Goal: Information Seeking & Learning: Find specific fact

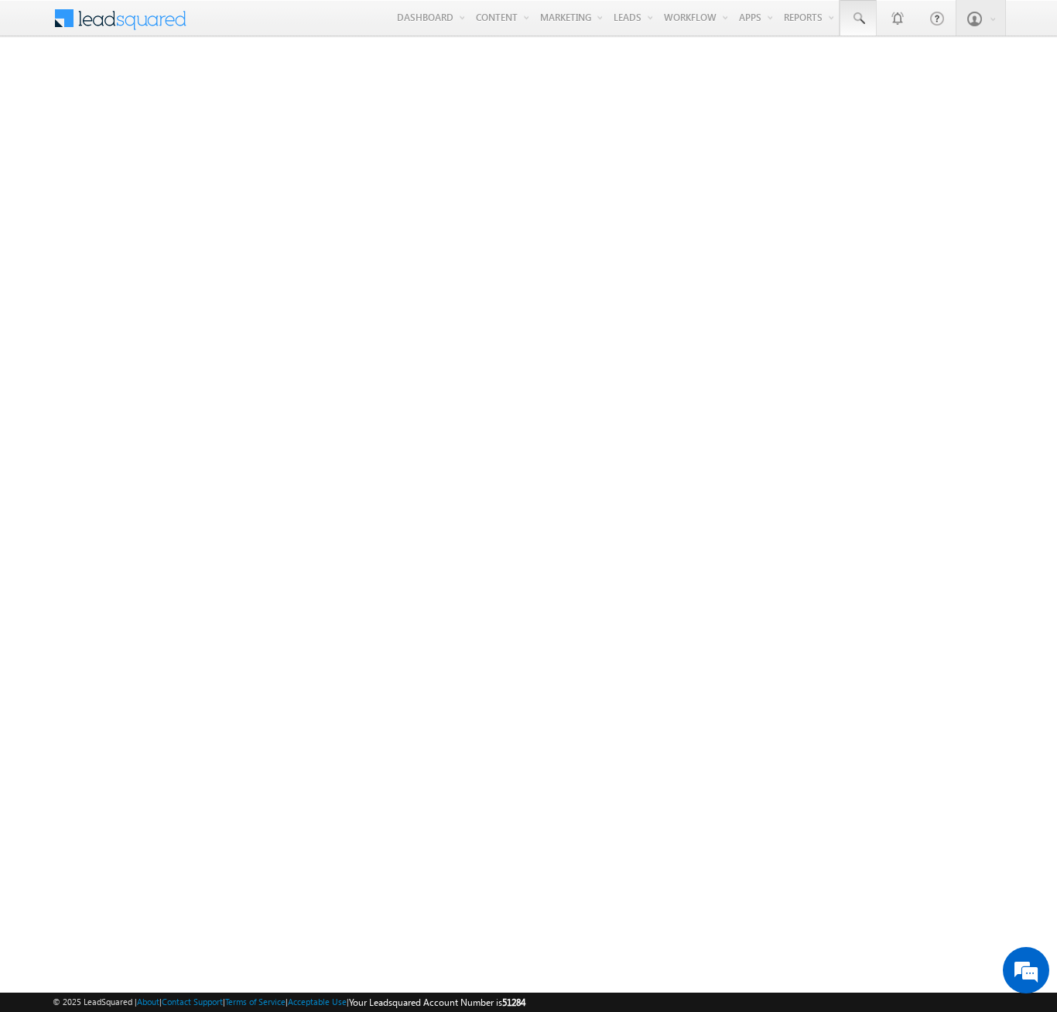
click at [857, 19] on span at bounding box center [857, 18] width 15 height 15
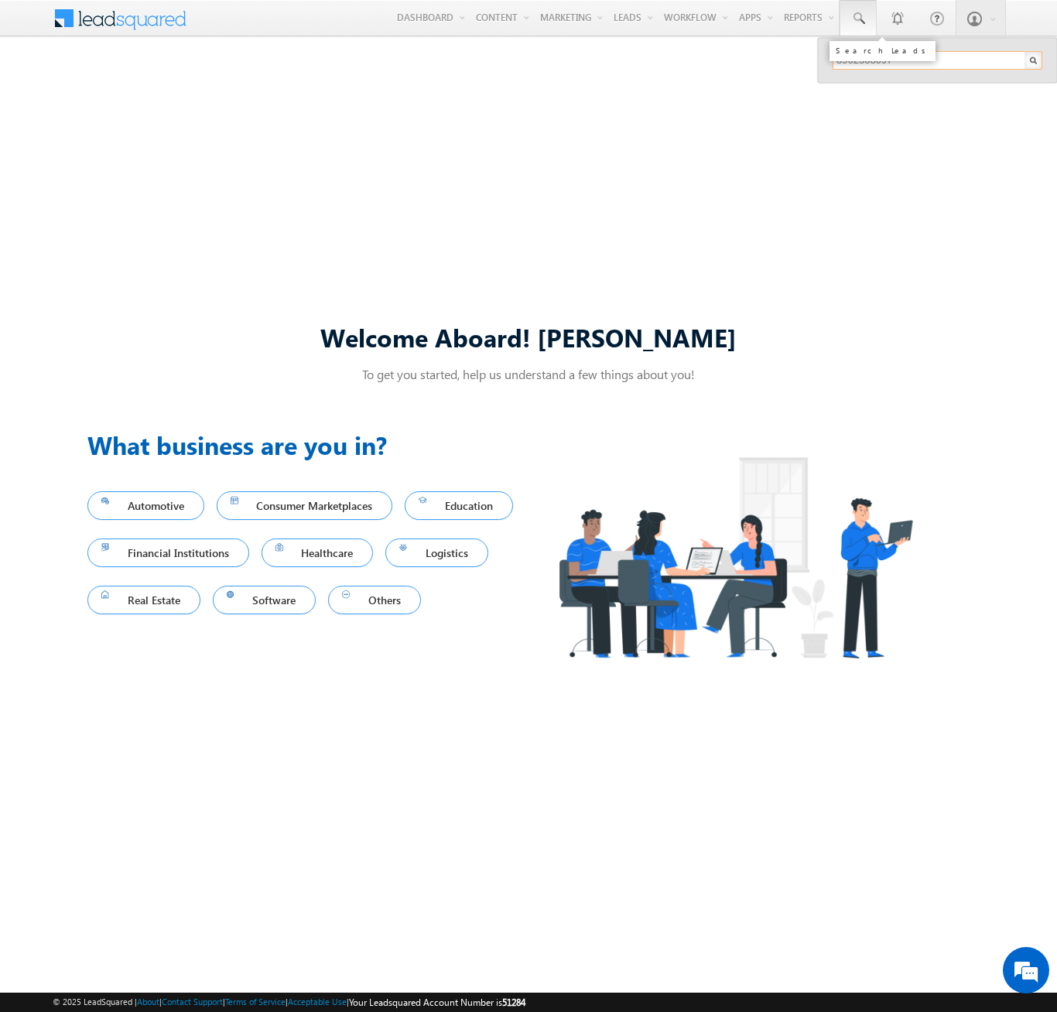
type input "8962308697"
click at [944, 83] on div "[PERSON_NAME]" at bounding box center [943, 82] width 207 height 17
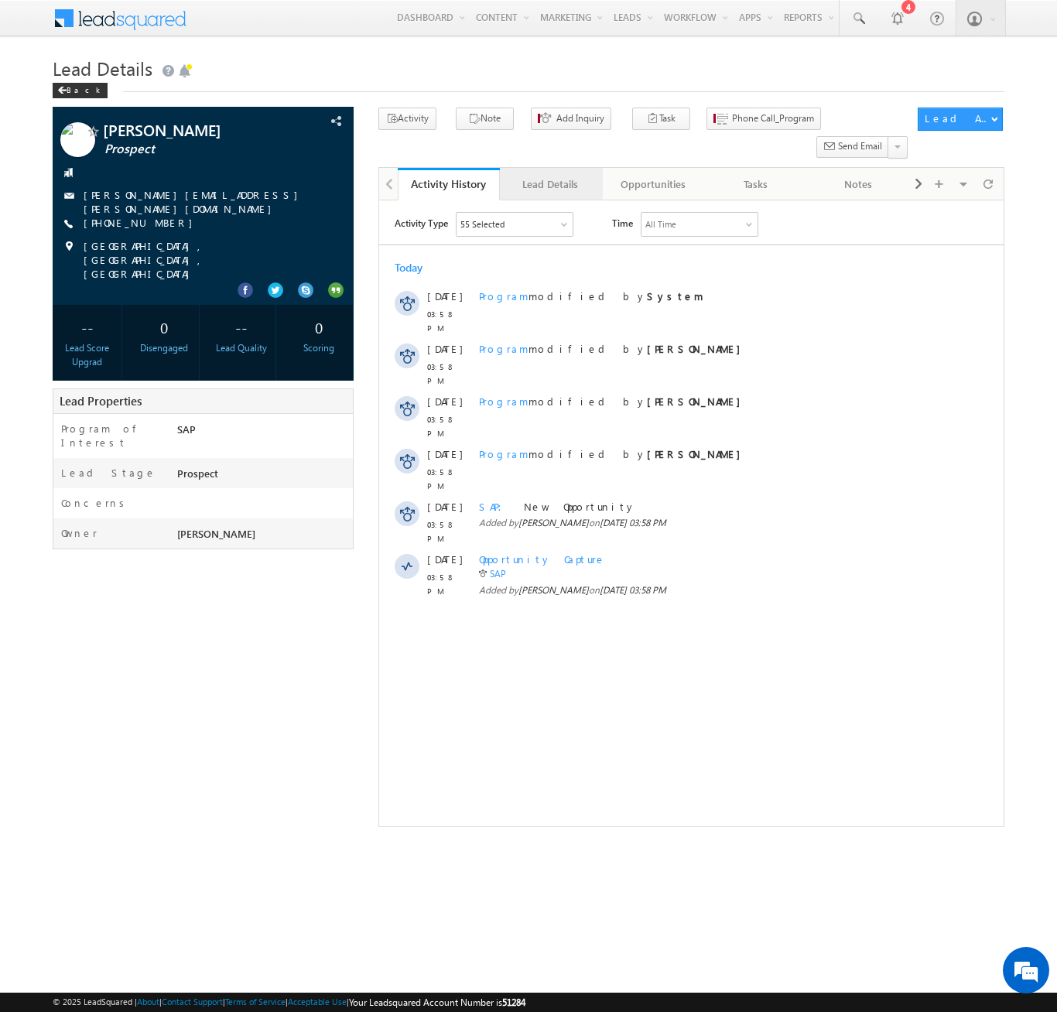
click at [550, 175] on div "Lead Details" at bounding box center [550, 184] width 76 height 19
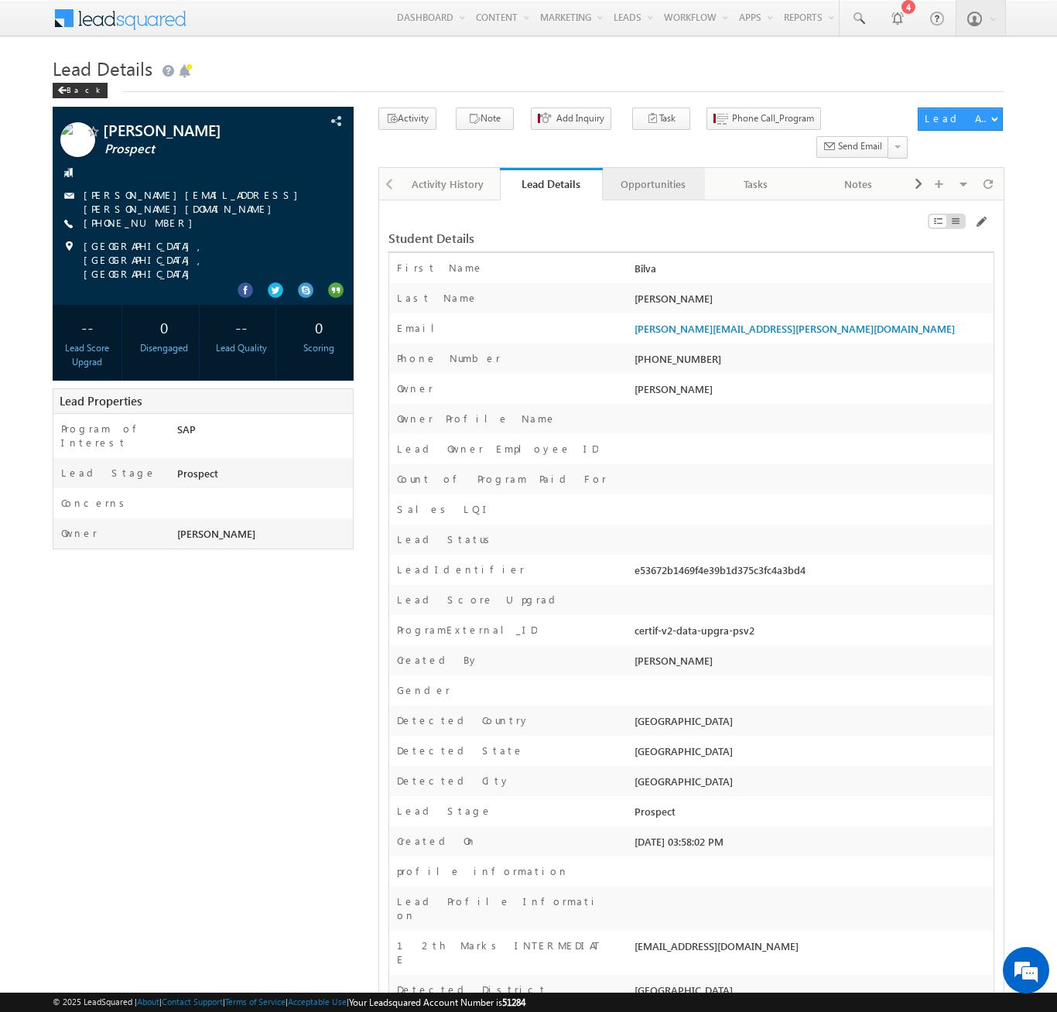
click at [652, 175] on div "Opportunities" at bounding box center [653, 184] width 76 height 19
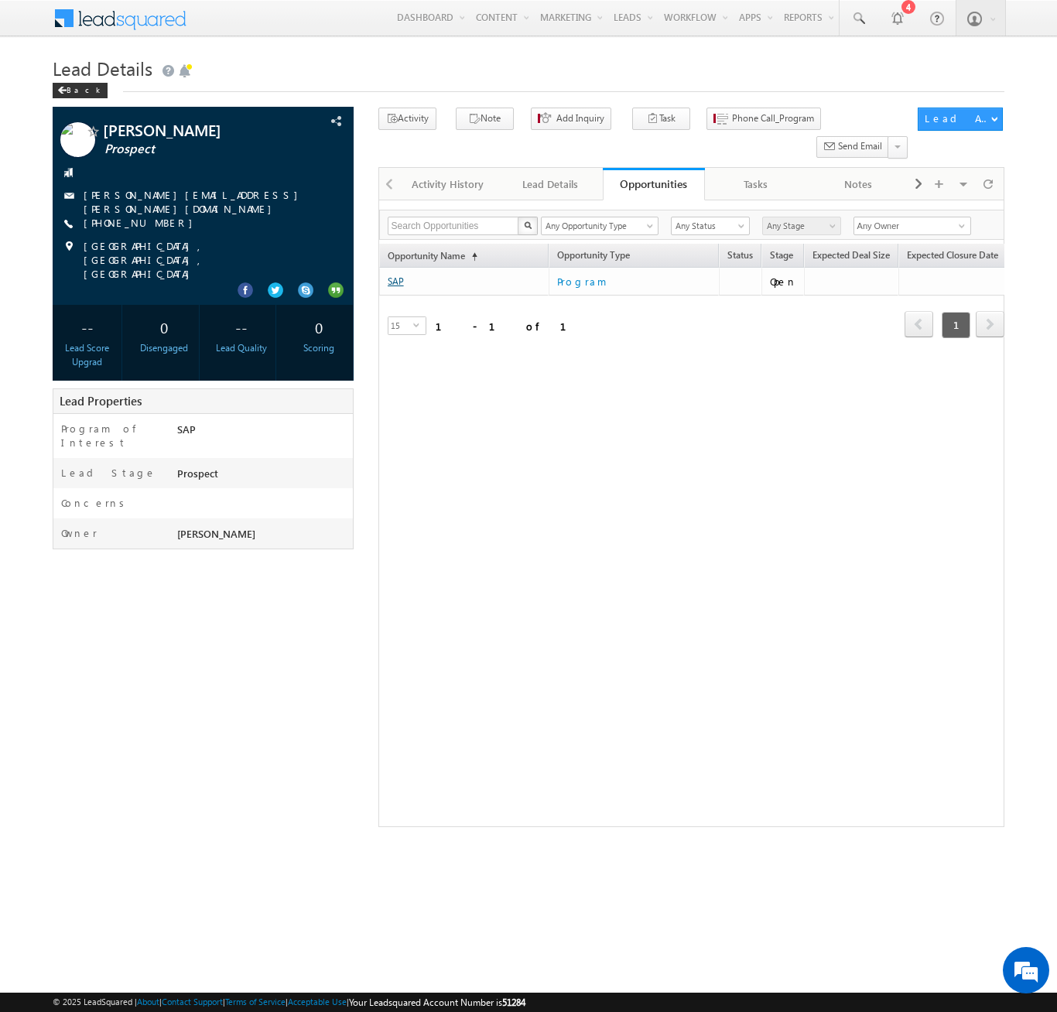
click at [395, 275] on link "SAP" at bounding box center [396, 281] width 16 height 12
